Goal: Transaction & Acquisition: Purchase product/service

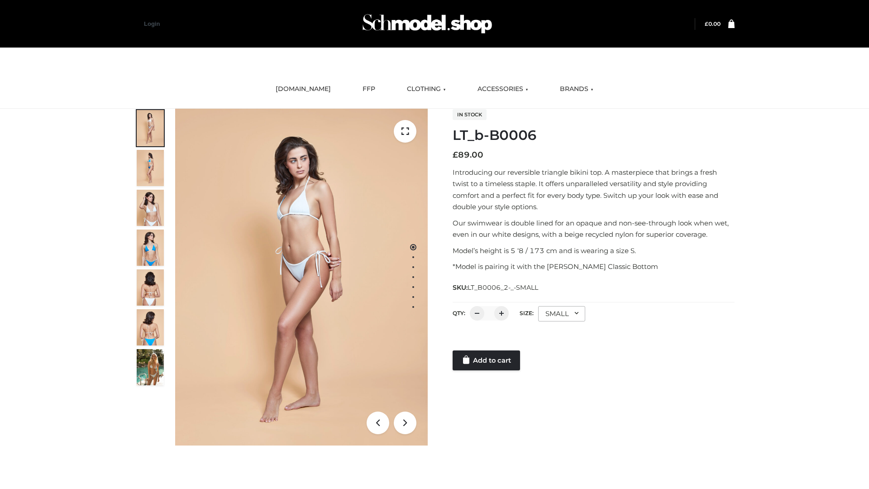
click at [487, 360] on link "Add to cart" at bounding box center [485, 360] width 67 height 20
